Goal: Task Accomplishment & Management: Complete application form

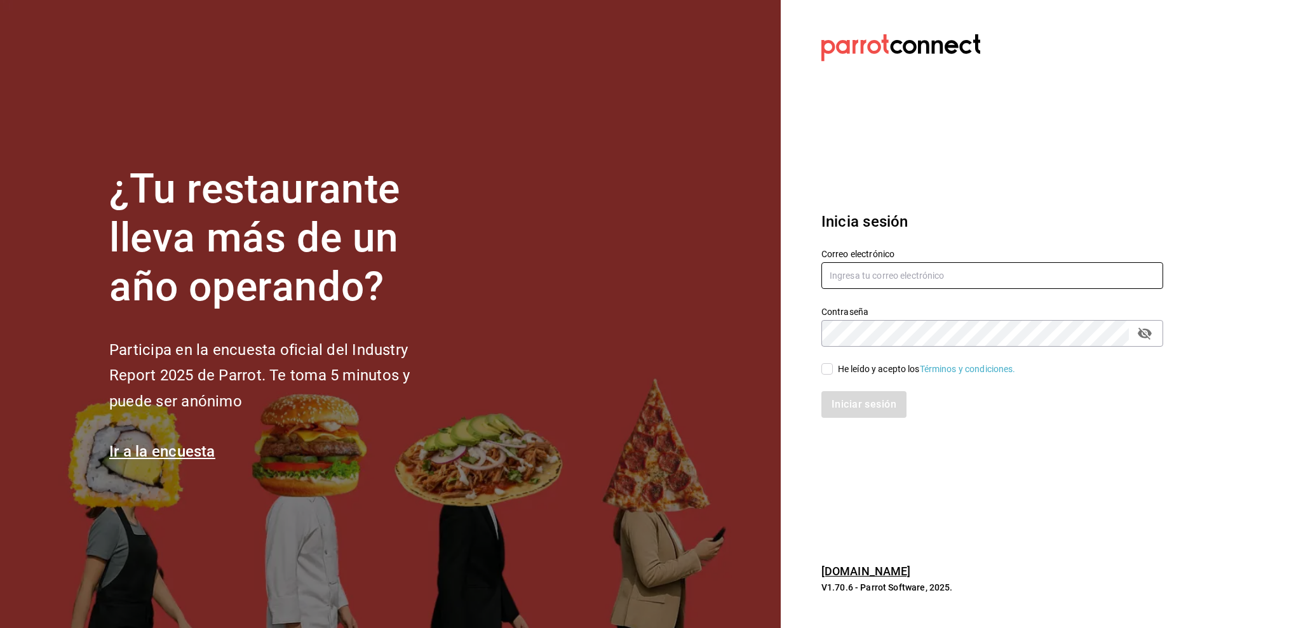
click at [1016, 263] on input "text" at bounding box center [992, 275] width 342 height 27
type input "amalia@elhuaracheazteca.com"
click at [850, 365] on div "He leído y acepto los Términos y condiciones." at bounding box center [927, 369] width 178 height 13
click at [833, 365] on input "He leído y acepto los Términos y condiciones." at bounding box center [826, 368] width 11 height 11
checkbox input "true"
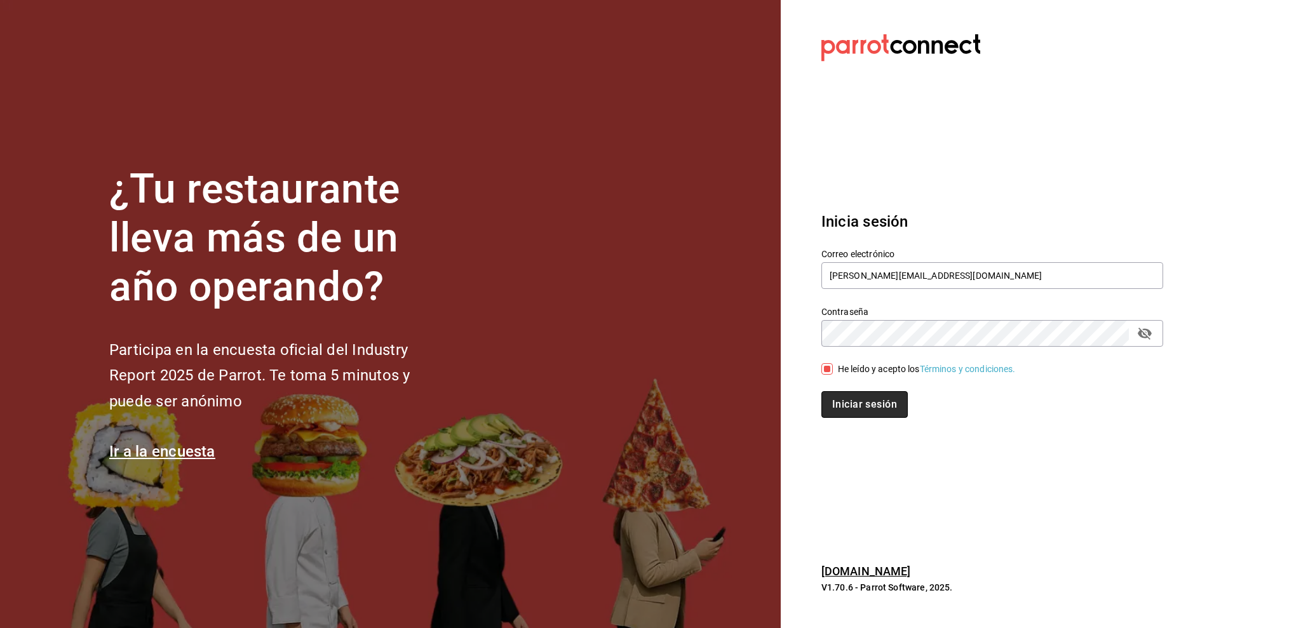
click at [847, 399] on button "Iniciar sesión" at bounding box center [864, 404] width 86 height 27
